Goal: Task Accomplishment & Management: Manage account settings

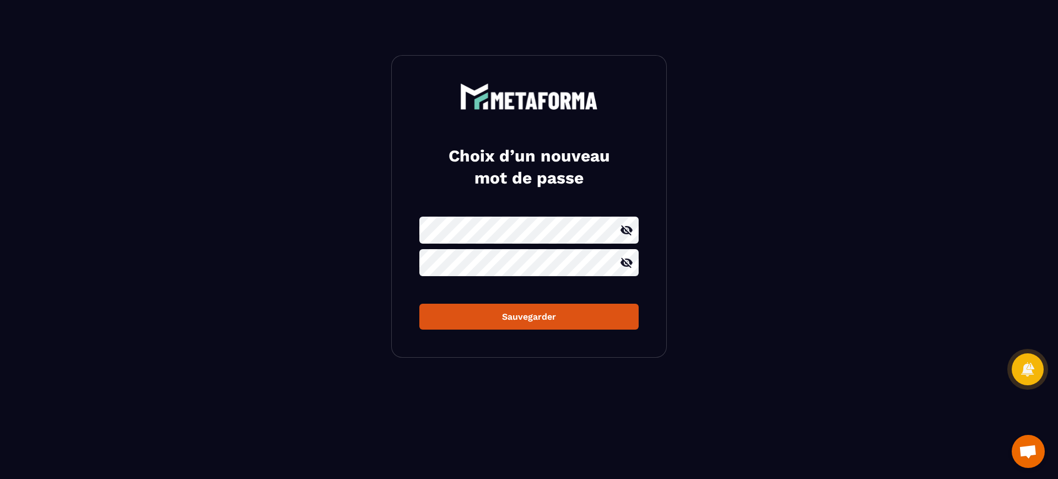
click at [532, 314] on div "Sauvegarder" at bounding box center [529, 316] width 202 height 10
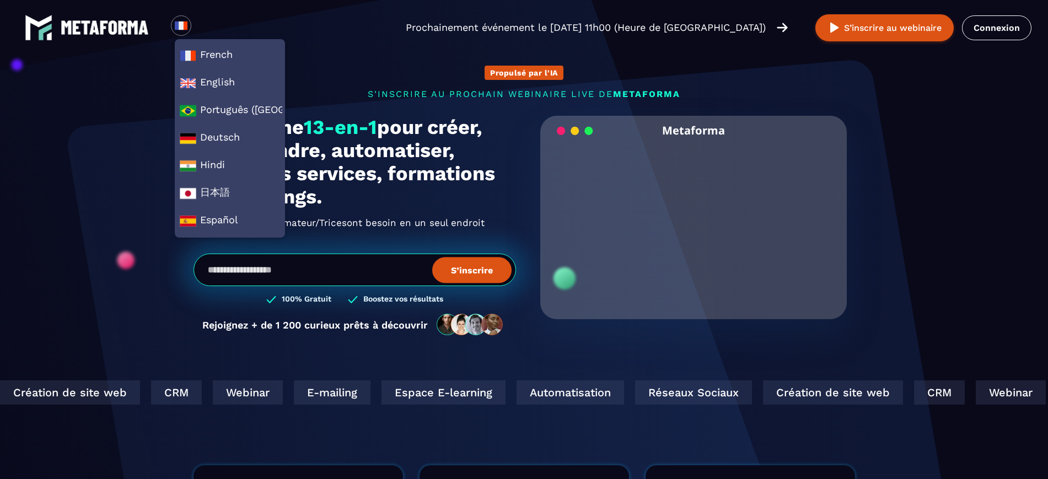
click at [996, 28] on link "Connexion" at bounding box center [996, 27] width 69 height 25
